Goal: Task Accomplishment & Management: Complete application form

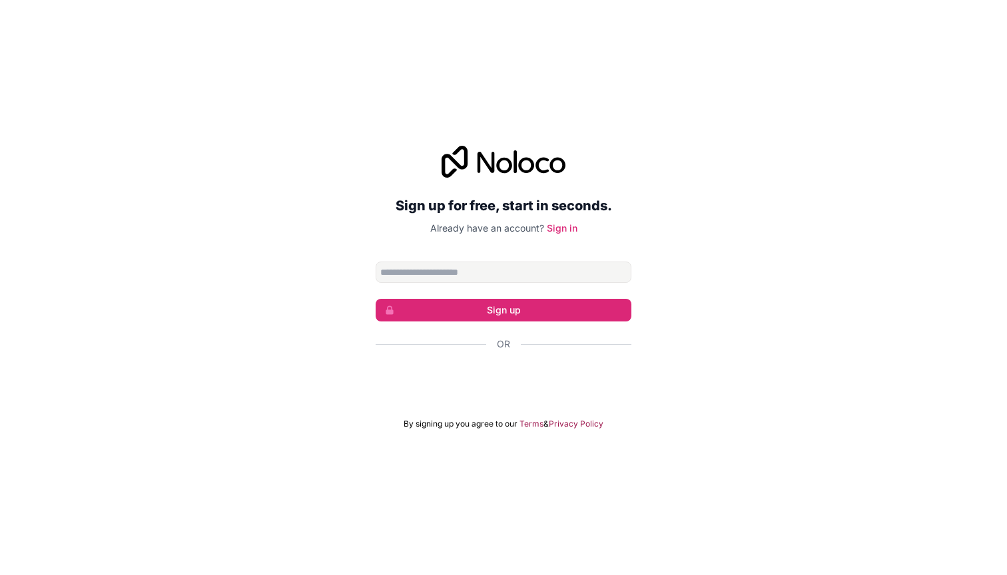
click at [541, 386] on div "Acceder con Google. Se abre en una pestaña nueva" at bounding box center [504, 380] width 256 height 29
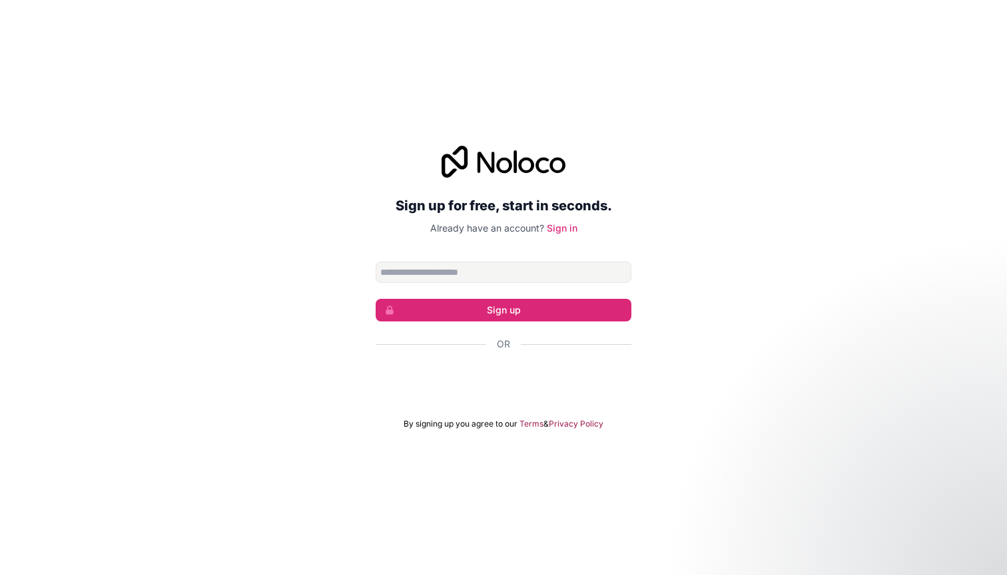
click at [475, 378] on div "Acceder con Google. Se abre en una pestaña nueva" at bounding box center [504, 380] width 256 height 29
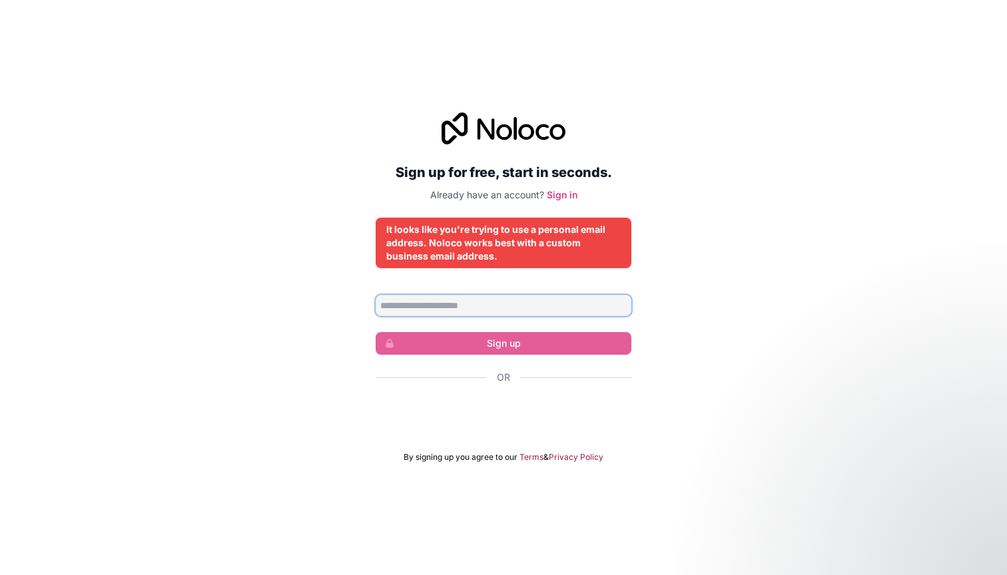
click at [543, 302] on input "Email address" at bounding box center [504, 305] width 256 height 21
type input "*********"
type input "**********"
click at [505, 414] on div "Acceder con Google. Se abre en una pestaña nueva" at bounding box center [504, 413] width 256 height 29
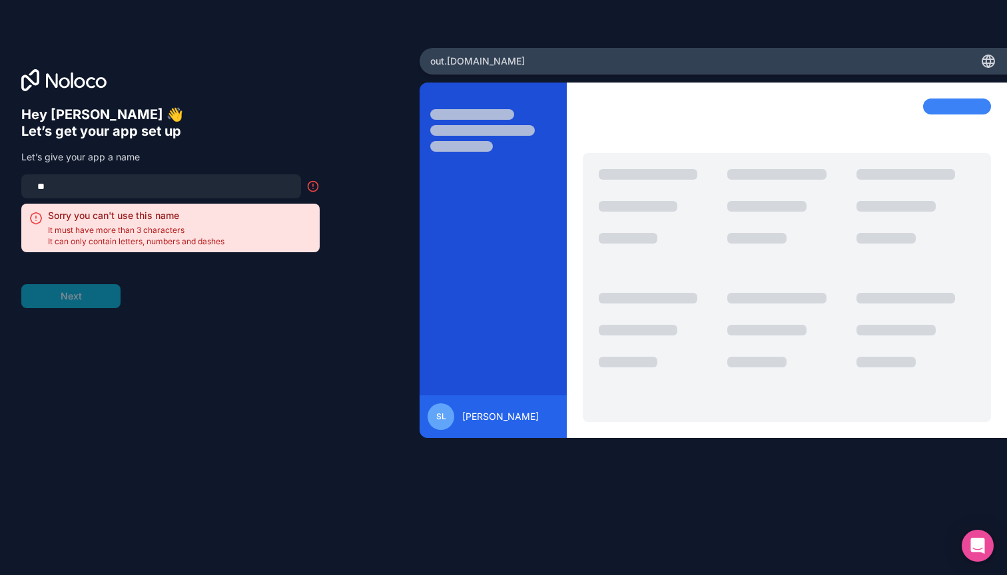
type input "*"
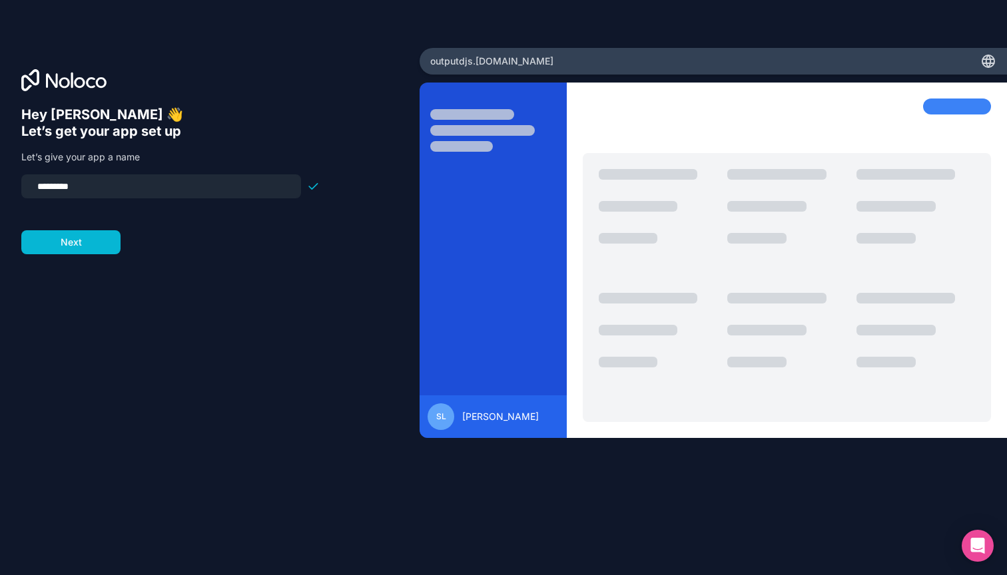
type input "*********"
click at [656, 446] on div "[PERSON_NAME]" at bounding box center [713, 305] width 587 height 445
click at [103, 240] on button "Next" at bounding box center [70, 242] width 99 height 24
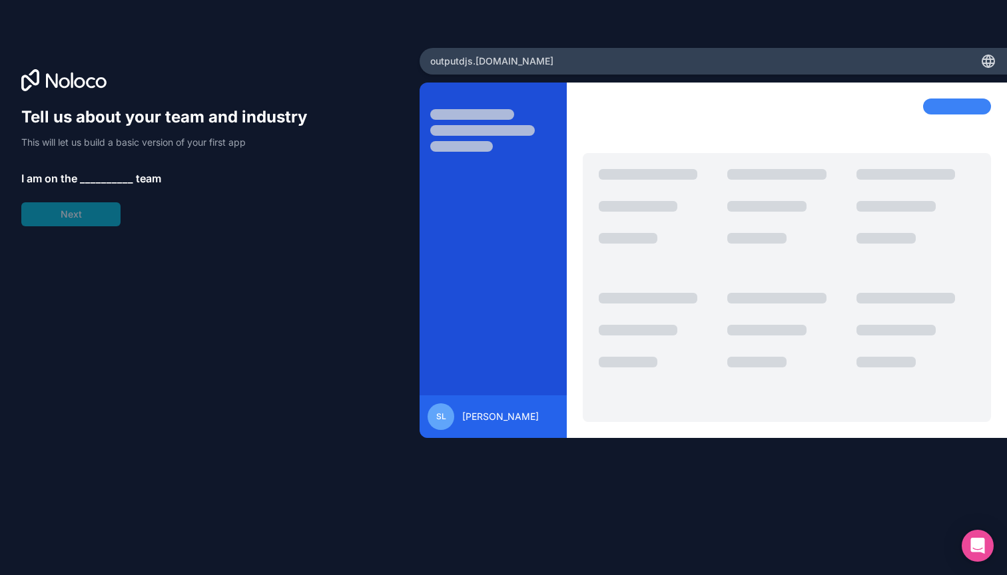
click at [89, 176] on span "__________" at bounding box center [106, 179] width 53 height 16
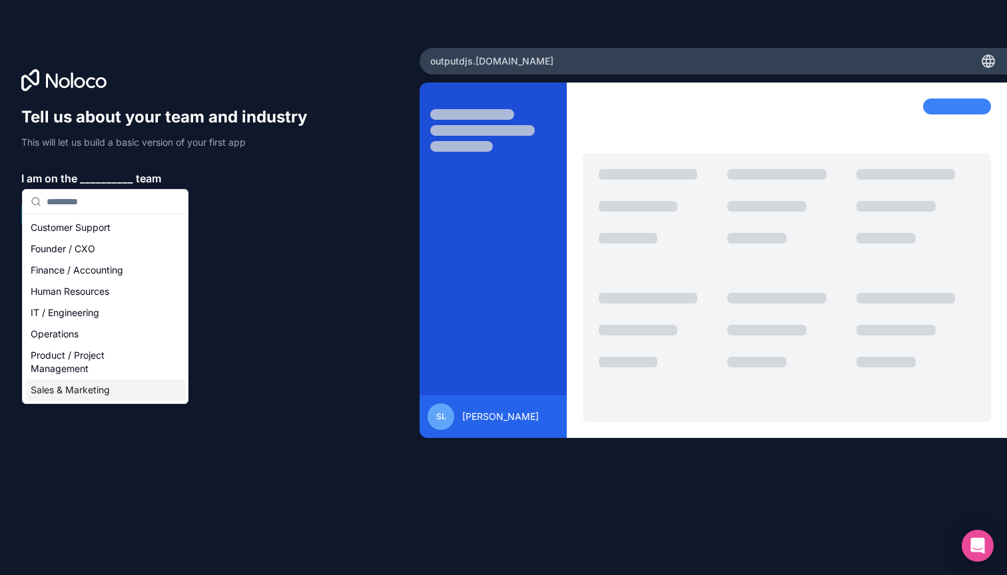
click at [102, 387] on div "Sales & Marketing" at bounding box center [105, 390] width 160 height 21
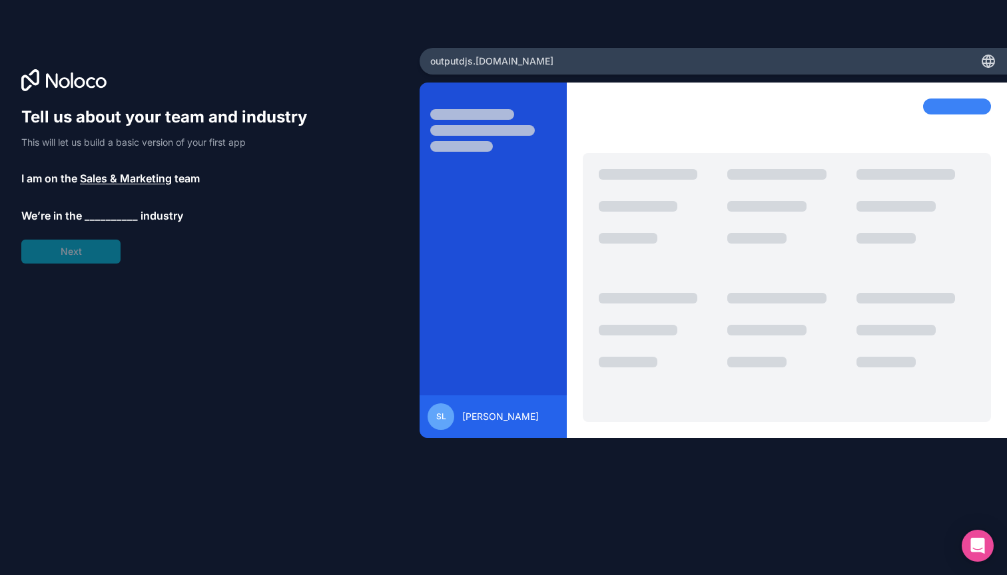
click at [105, 213] on span "__________" at bounding box center [111, 216] width 53 height 16
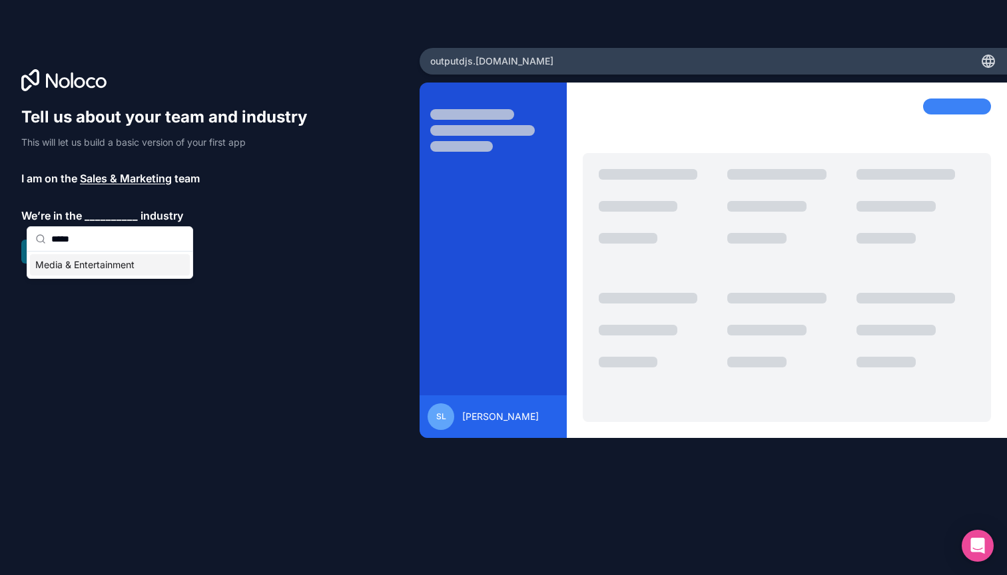
type input "*****"
click at [89, 268] on div "Media & Entertainment" at bounding box center [110, 264] width 160 height 21
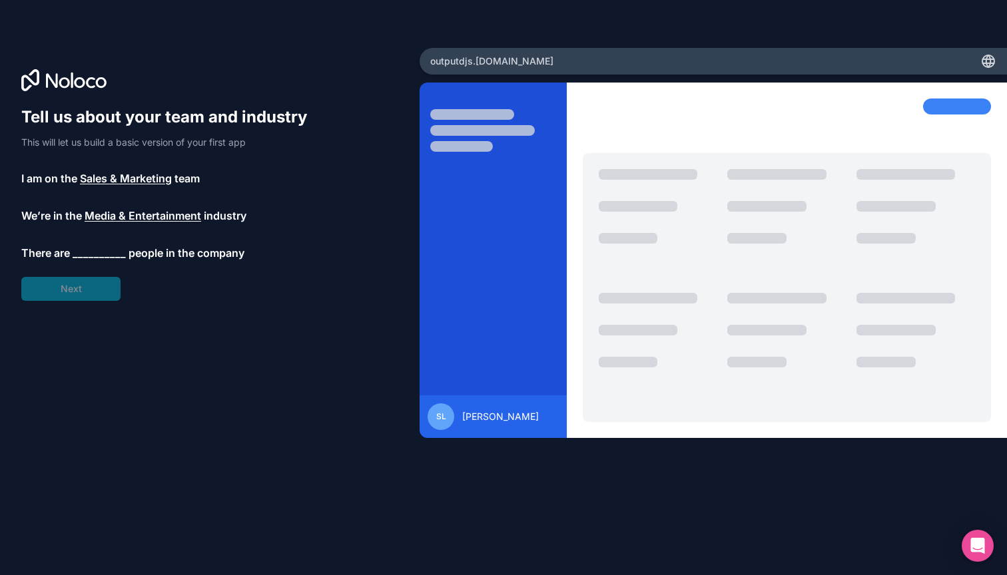
click at [91, 252] on span "__________" at bounding box center [99, 253] width 53 height 16
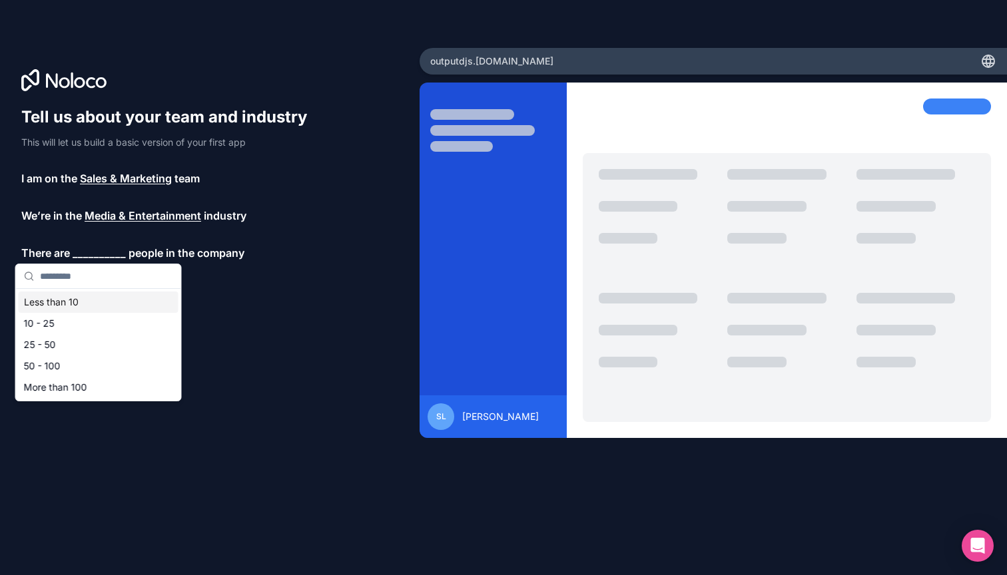
click at [89, 304] on div "Less than 10" at bounding box center [99, 302] width 160 height 21
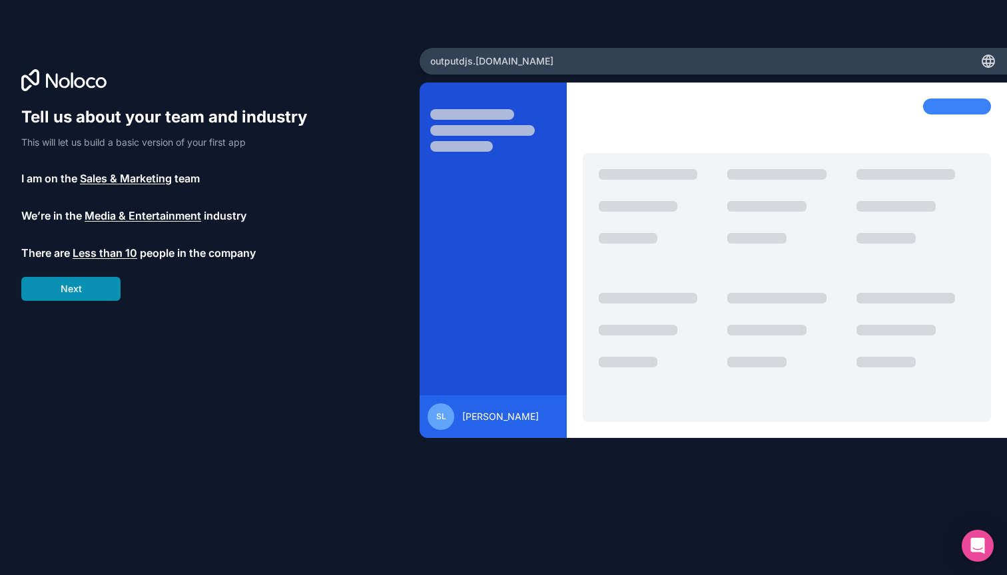
click at [95, 295] on button "Next" at bounding box center [70, 289] width 99 height 24
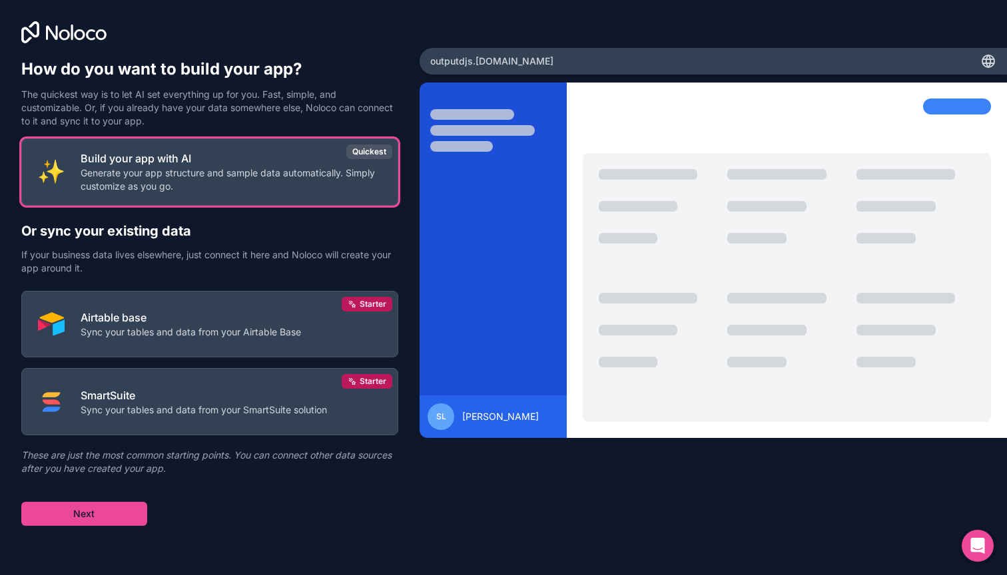
click at [157, 256] on p "If your business data lives elsewhere, just connect it here and Noloco will cre…" at bounding box center [209, 261] width 377 height 27
click at [120, 516] on button "Next" at bounding box center [84, 514] width 126 height 24
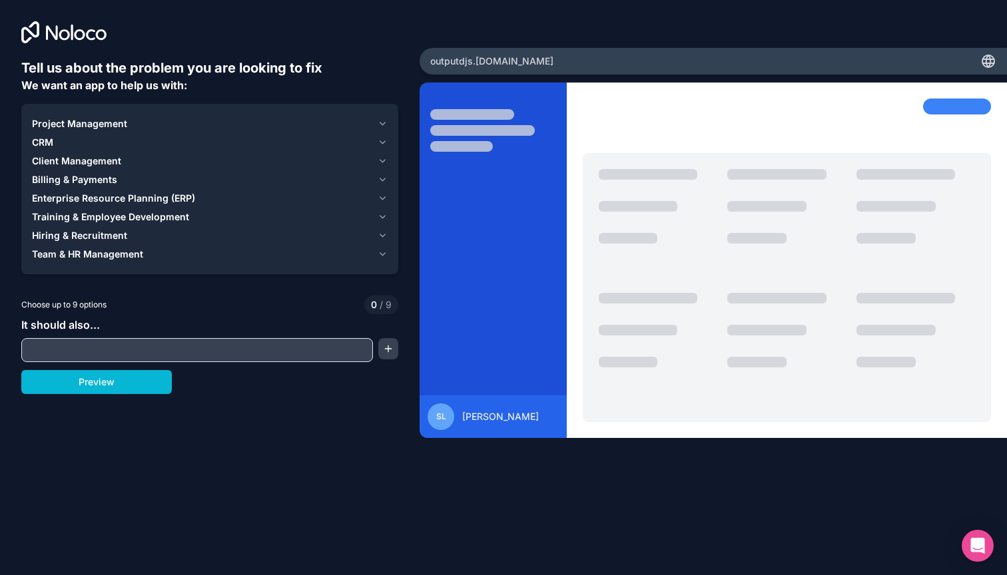
click at [155, 138] on div "CRM" at bounding box center [202, 142] width 340 height 13
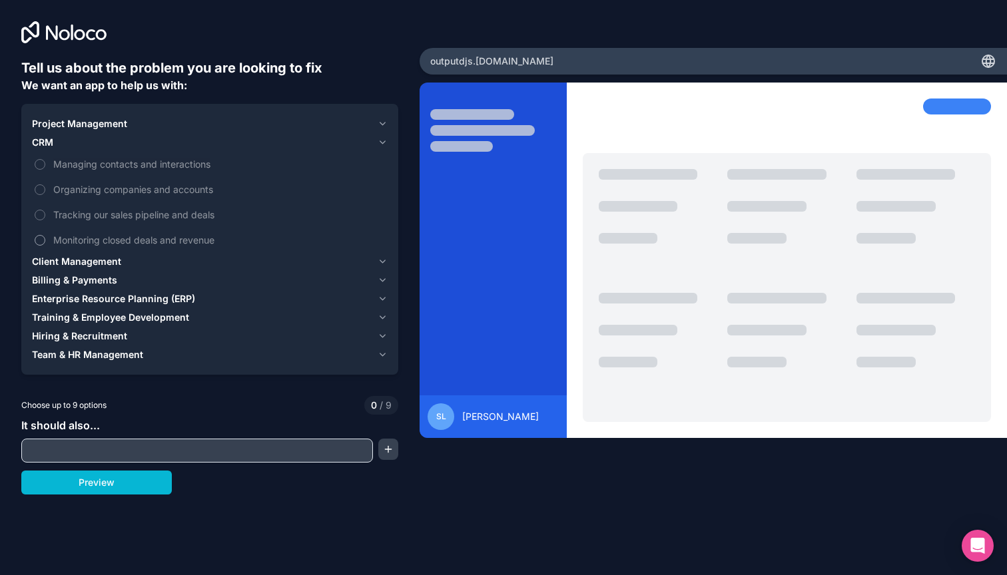
click at [136, 252] on label "Monitoring closed deals and revenue" at bounding box center [210, 240] width 356 height 25
click at [45, 246] on button "Monitoring closed deals and revenue" at bounding box center [40, 240] width 11 height 11
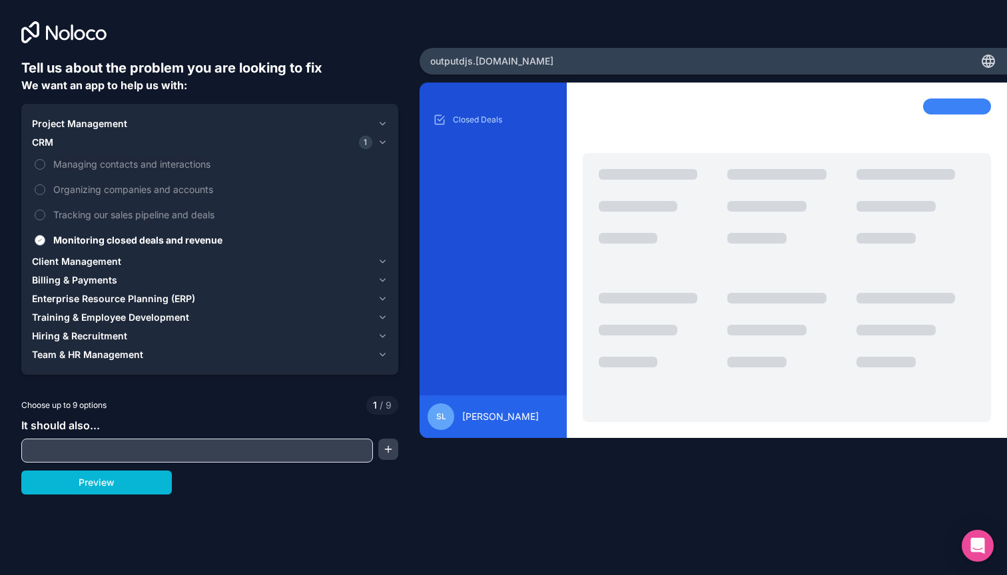
click at [139, 237] on span "Monitoring closed deals and revenue" at bounding box center [219, 240] width 332 height 14
click at [45, 237] on button "Monitoring closed deals and revenue" at bounding box center [40, 240] width 11 height 11
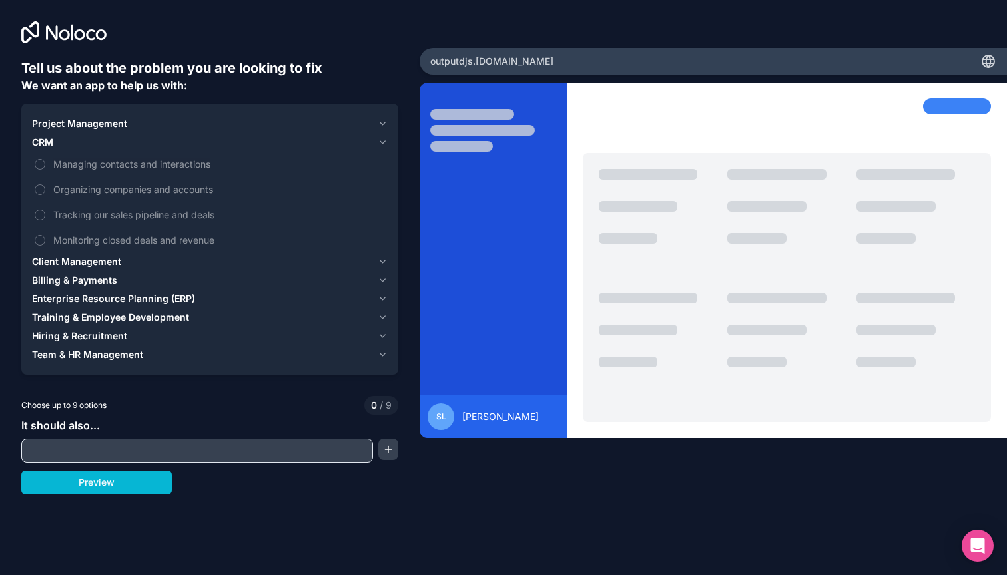
click at [115, 266] on span "Client Management" at bounding box center [76, 261] width 89 height 13
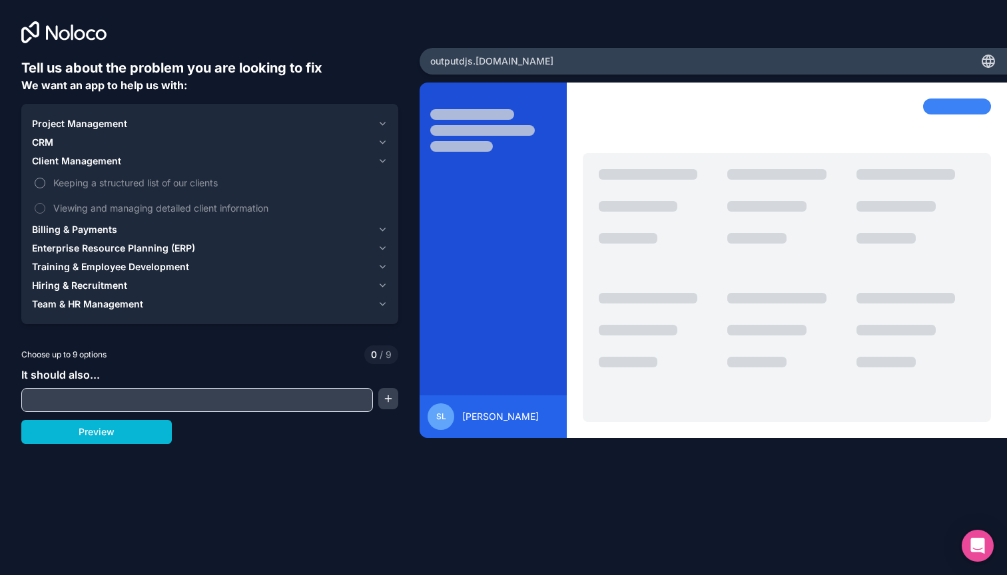
click at [119, 182] on span "Keeping a structured list of our clients" at bounding box center [219, 183] width 332 height 14
click at [45, 182] on button "Keeping a structured list of our clients" at bounding box center [40, 183] width 11 height 11
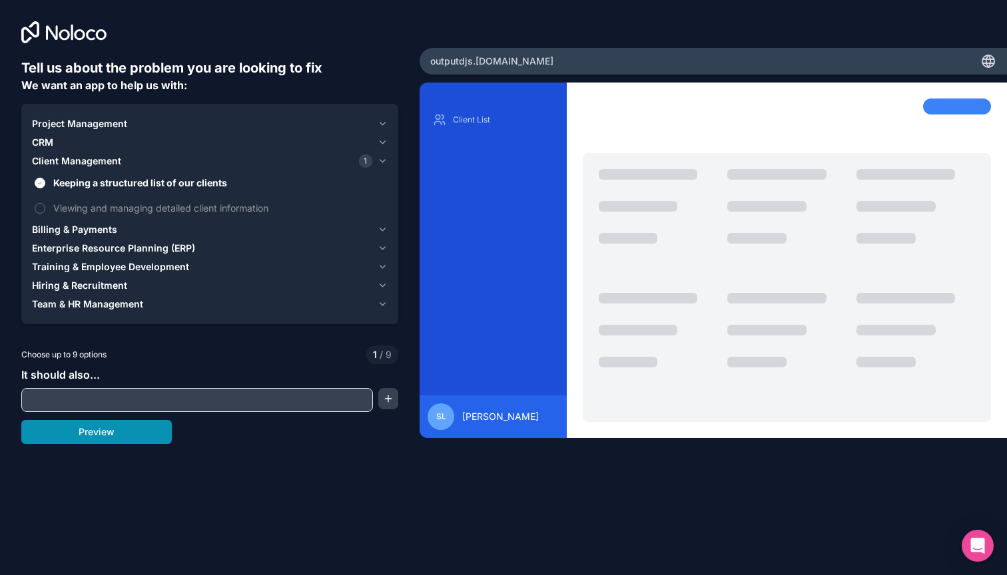
click at [127, 434] on button "Preview" at bounding box center [96, 432] width 151 height 24
click at [93, 121] on span "Project Management" at bounding box center [79, 123] width 95 height 13
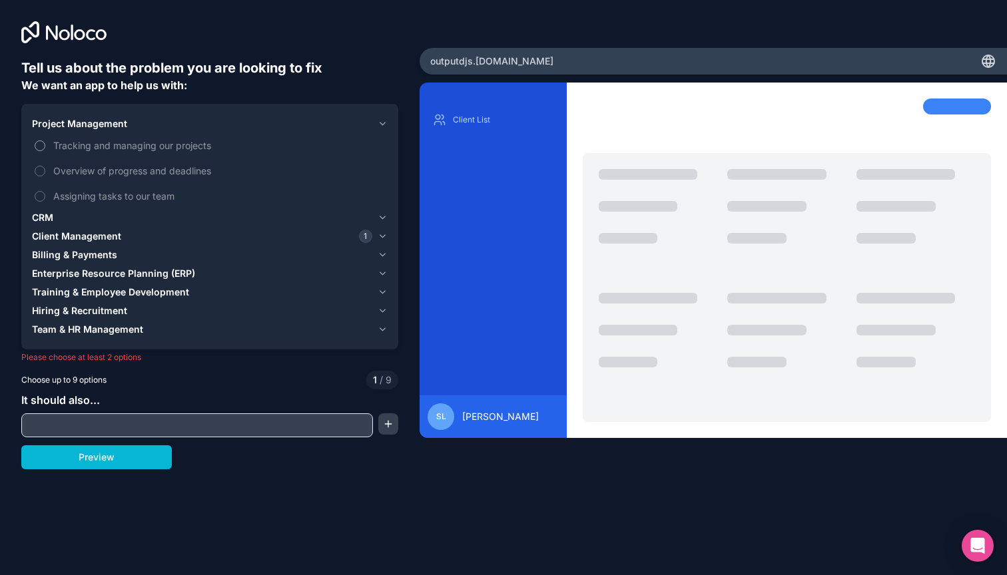
click at [96, 149] on span "Tracking and managing our projects" at bounding box center [219, 146] width 332 height 14
click at [45, 149] on button "Tracking and managing our projects" at bounding box center [40, 146] width 11 height 11
click at [103, 195] on span "Assigning tasks to our team" at bounding box center [219, 196] width 332 height 14
click at [45, 195] on button "Assigning tasks to our team" at bounding box center [40, 196] width 11 height 11
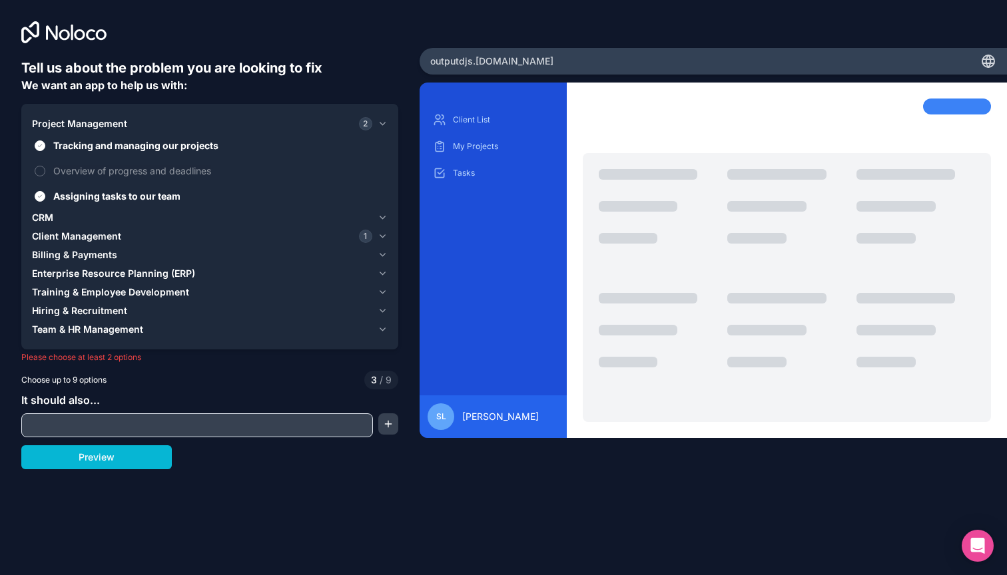
click at [91, 213] on div "CRM" at bounding box center [202, 217] width 340 height 13
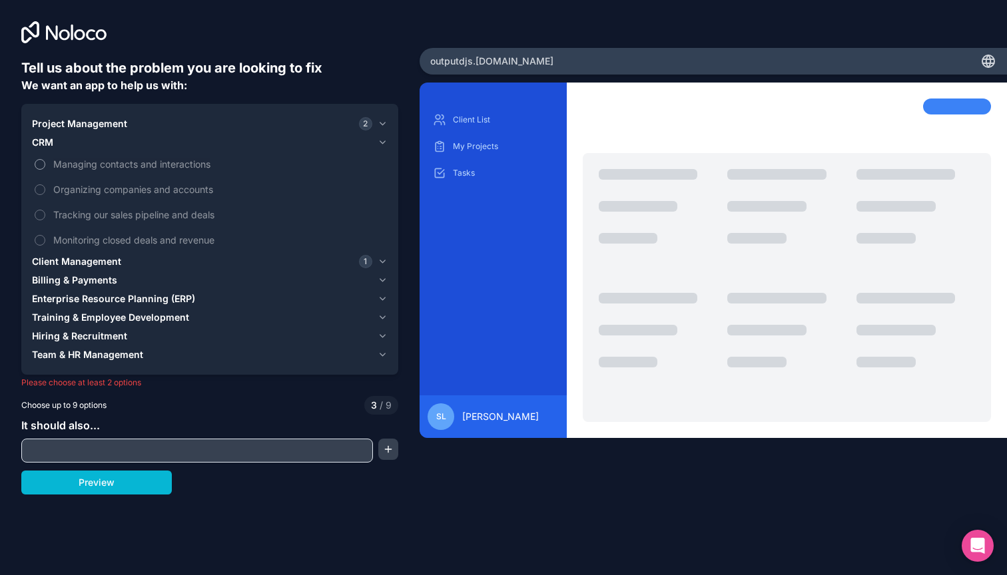
click at [121, 165] on span "Managing contacts and interactions" at bounding box center [219, 164] width 332 height 14
click at [45, 165] on button "Managing contacts and interactions" at bounding box center [40, 164] width 11 height 11
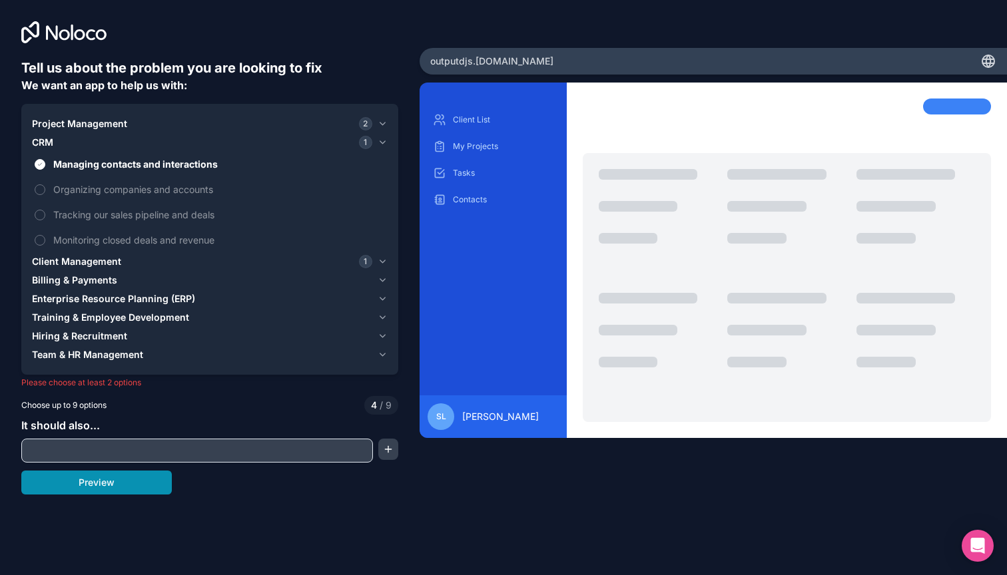
click at [130, 484] on button "Preview" at bounding box center [96, 483] width 151 height 24
